Goal: Task Accomplishment & Management: Use online tool/utility

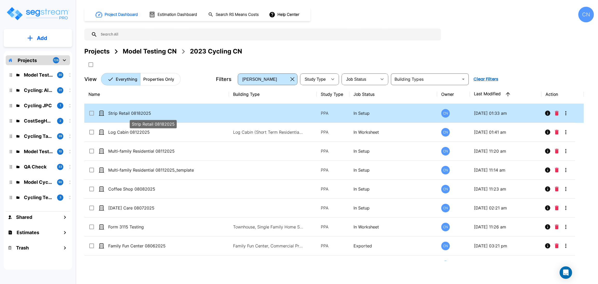
click at [184, 111] on p "Strip Retail 08182025" at bounding box center [152, 113] width 89 height 6
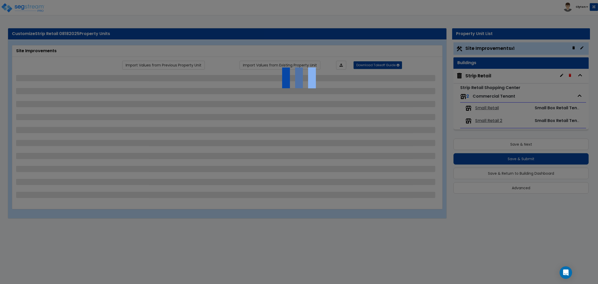
select select "2"
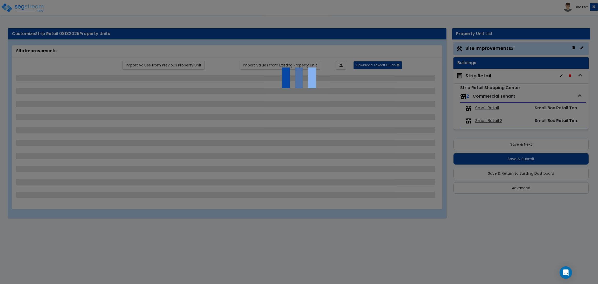
select select "1"
select select "2"
select select "3"
select select "1"
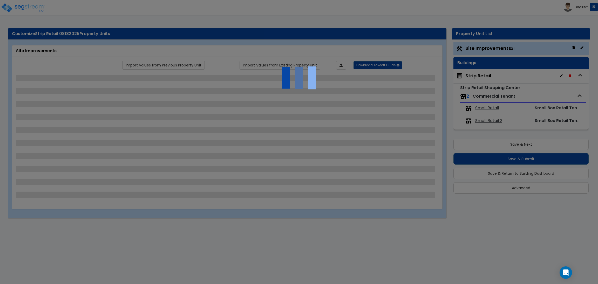
select select "1"
select select "2"
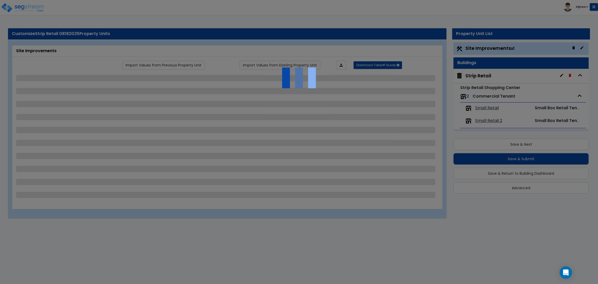
select select "1"
select select "2"
select select "3"
select select "1"
select select "4"
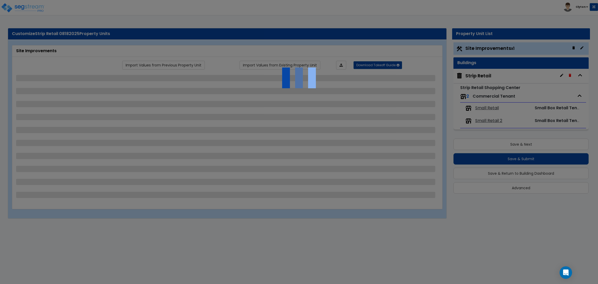
select select "6"
select select "2"
select select "1"
select select "2"
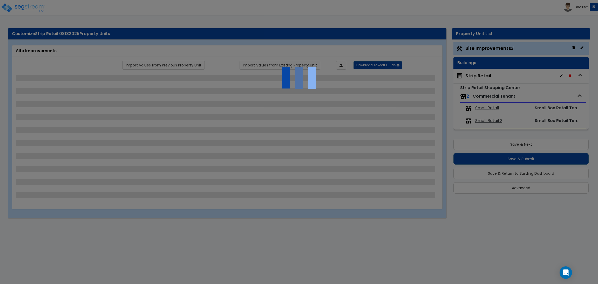
select select "2"
select select "4"
select select "1"
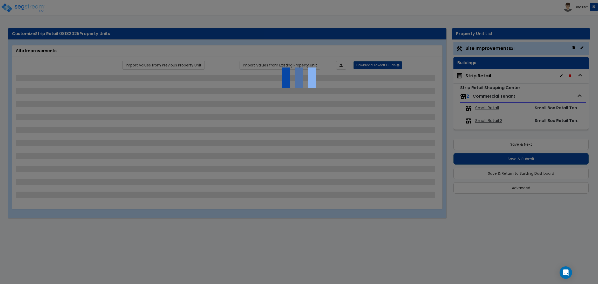
select select "1"
select select "3"
select select "2"
select select "1"
select select "3"
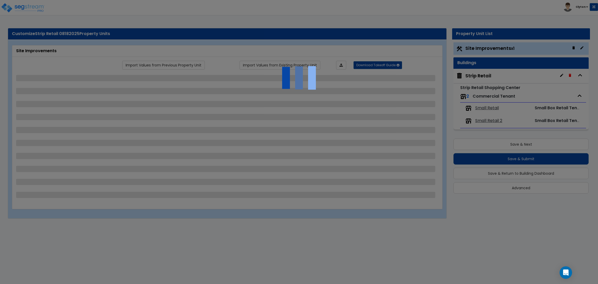
select select "2"
select select "3"
select select "6"
select select "10"
select select "8"
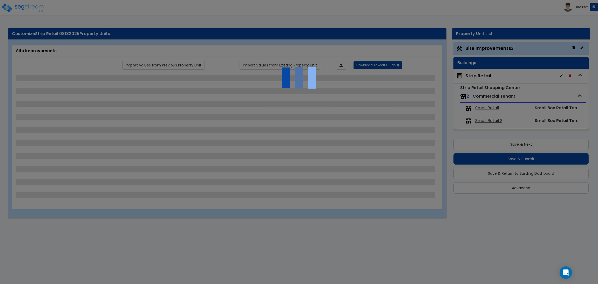
select select "3"
select select "1"
select select "2"
select select "3"
select select "1"
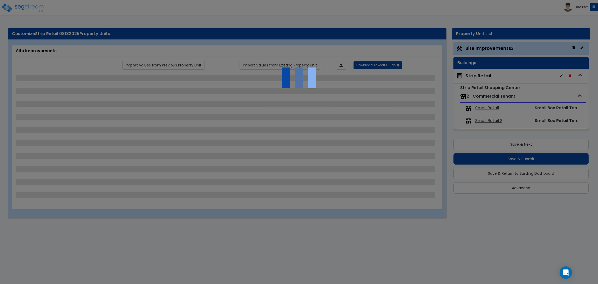
select select "3"
select select "2"
select select "1"
select select "2"
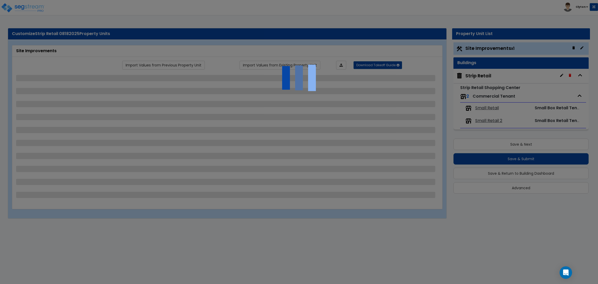
select select "7"
select select "1"
select select "2"
select select "4"
select select "1"
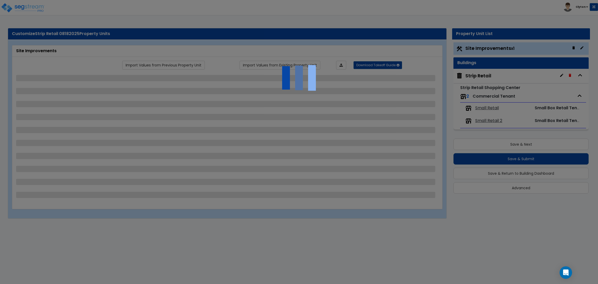
select select "13"
select select "1"
select select "2"
select select "1"
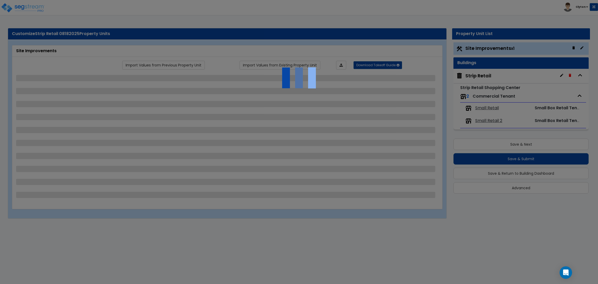
select select "4"
select select "1"
select select "2"
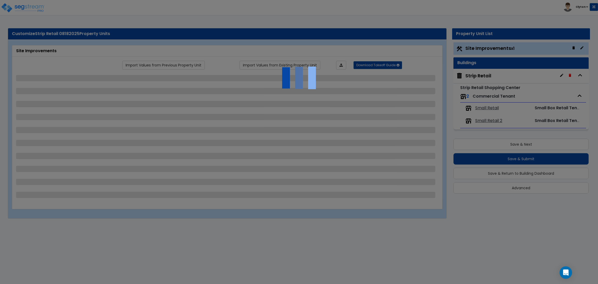
select select "3"
select select "2"
select select "1"
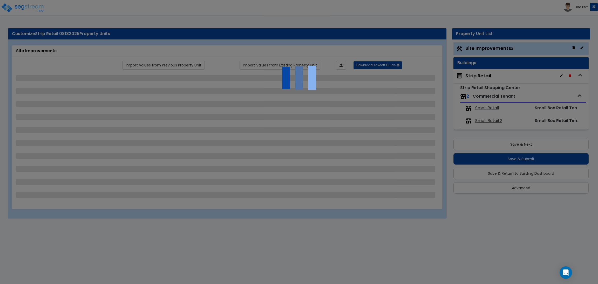
select select "2"
select select "1"
select select "2"
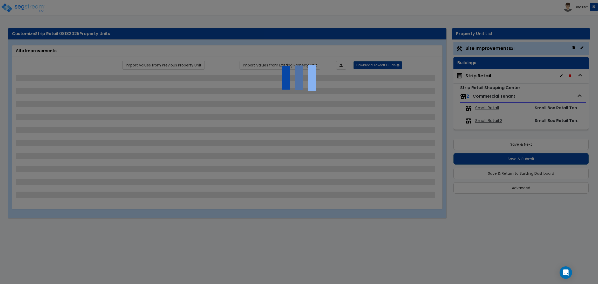
select select "2"
select select "1"
select select "2"
select select "1"
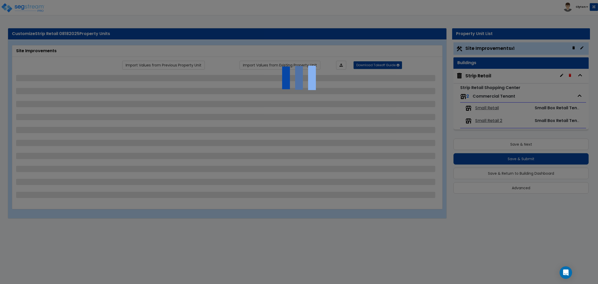
select select "11"
select select "1"
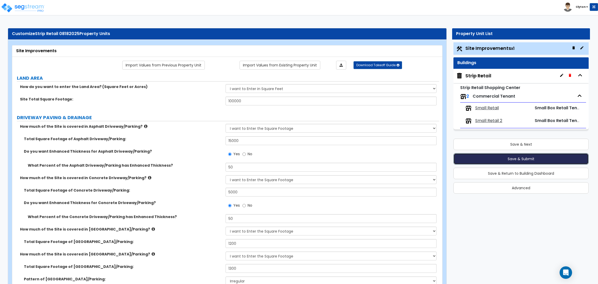
click at [513, 158] on button "Save & Submit" at bounding box center [520, 158] width 135 height 11
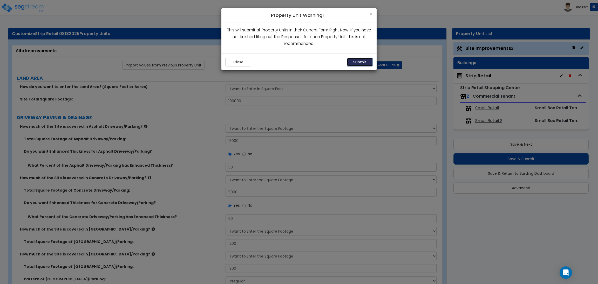
click at [366, 58] on button "Submit" at bounding box center [360, 62] width 26 height 9
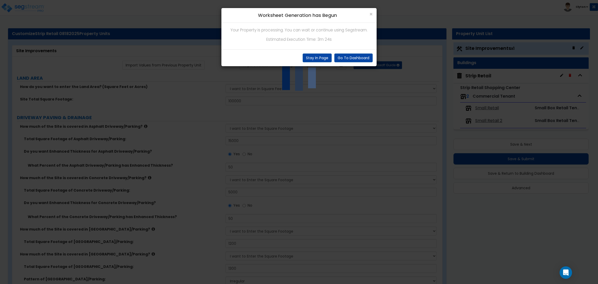
click at [336, 138] on div "× Worksheet Generation has Begun Your Property is processing. You can wait or c…" at bounding box center [299, 142] width 598 height 284
click at [314, 151] on div "× Worksheet Generation has Begun Your Property is processing. You can wait or c…" at bounding box center [299, 142] width 598 height 284
click at [418, 155] on div "× Worksheet Generation has Begun Your Property is processing. You can wait or c…" at bounding box center [299, 142] width 598 height 284
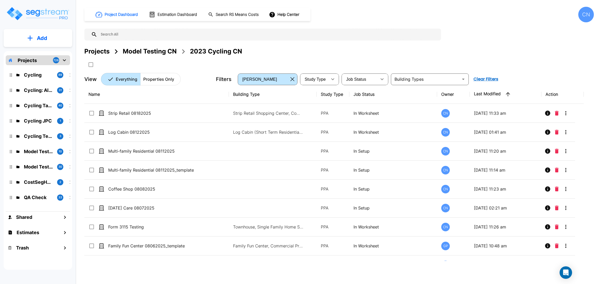
click at [484, 54] on div "Projects Model Testing CN 2023 Cycling CN" at bounding box center [338, 51] width 509 height 9
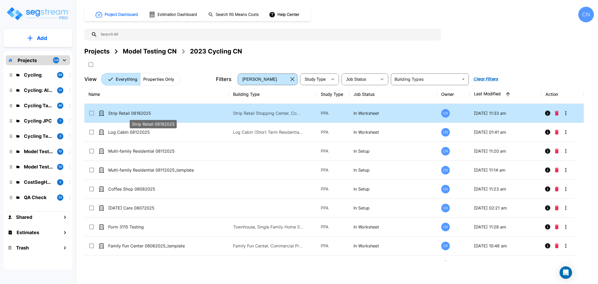
click at [160, 111] on p "Strip Retail 08182025" at bounding box center [152, 113] width 89 height 6
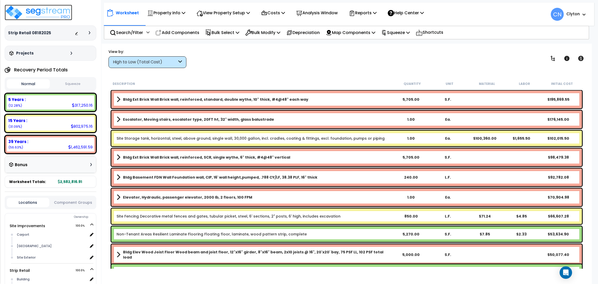
click at [23, 11] on img at bounding box center [38, 13] width 67 height 16
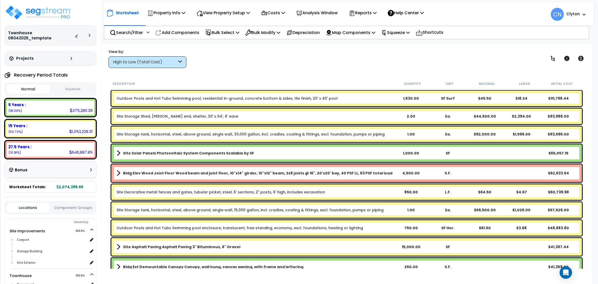
click at [446, 58] on div "View by: High to Low (Total Cost) High to Low (Total Cost)" at bounding box center [347, 58] width 480 height 19
click at [127, 63] on div "High to Low (Total Cost)" at bounding box center [145, 62] width 64 height 6
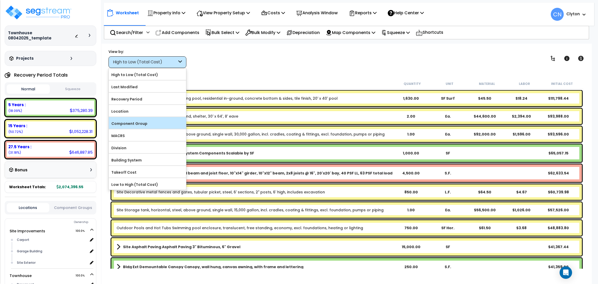
click at [148, 124] on label "Component Group" at bounding box center [147, 124] width 77 height 8
click at [0, 0] on input "Component Group" at bounding box center [0, 0] width 0 height 0
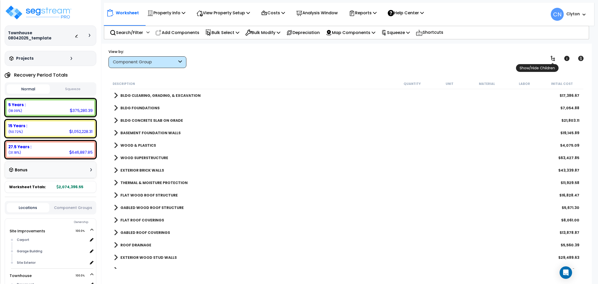
click at [554, 61] on icon at bounding box center [552, 58] width 6 height 6
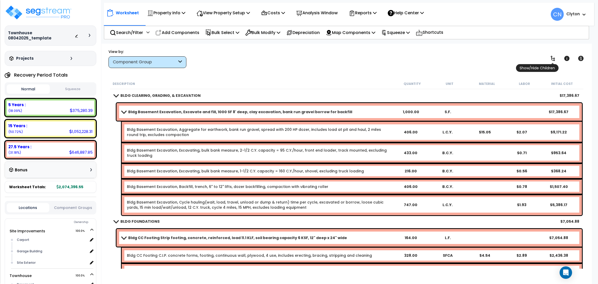
click at [553, 59] on icon at bounding box center [552, 58] width 6 height 6
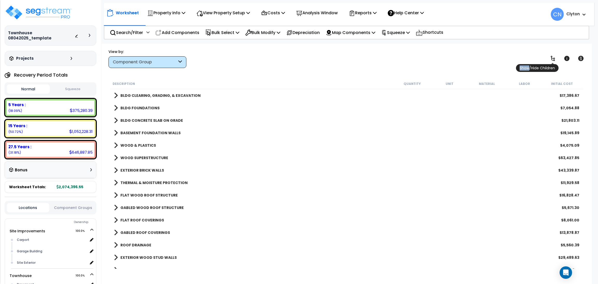
click at [553, 59] on icon at bounding box center [552, 58] width 6 height 6
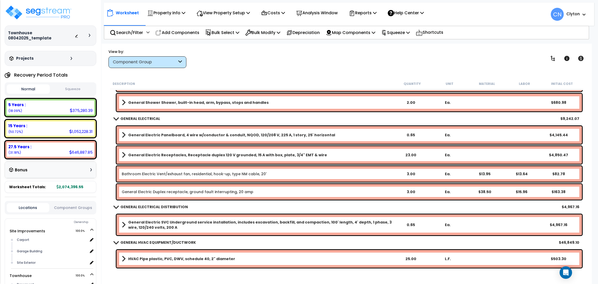
scroll to position [3152, 0]
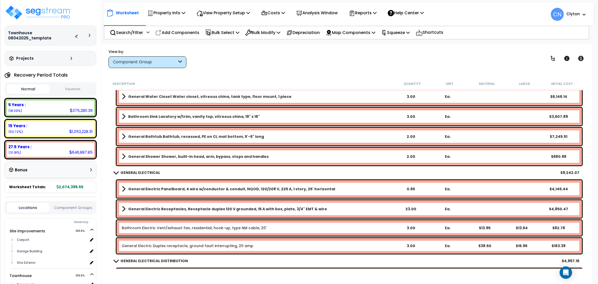
click at [189, 208] on b "General Electric Receptacles, Receptacle duplex 120 V grounded, 15 A with box, …" at bounding box center [227, 208] width 199 height 5
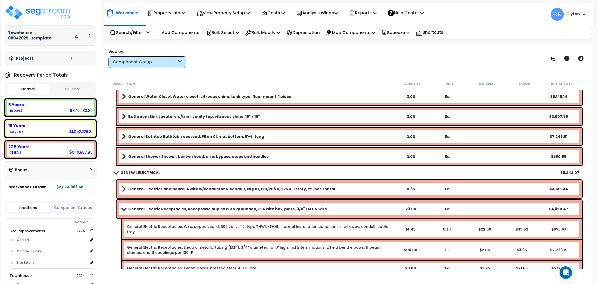
click at [189, 208] on b "General Electric Receptacles, Receptacle duplex 120 V grounded, 15 A with box, …" at bounding box center [227, 208] width 199 height 5
